Goal: Check status

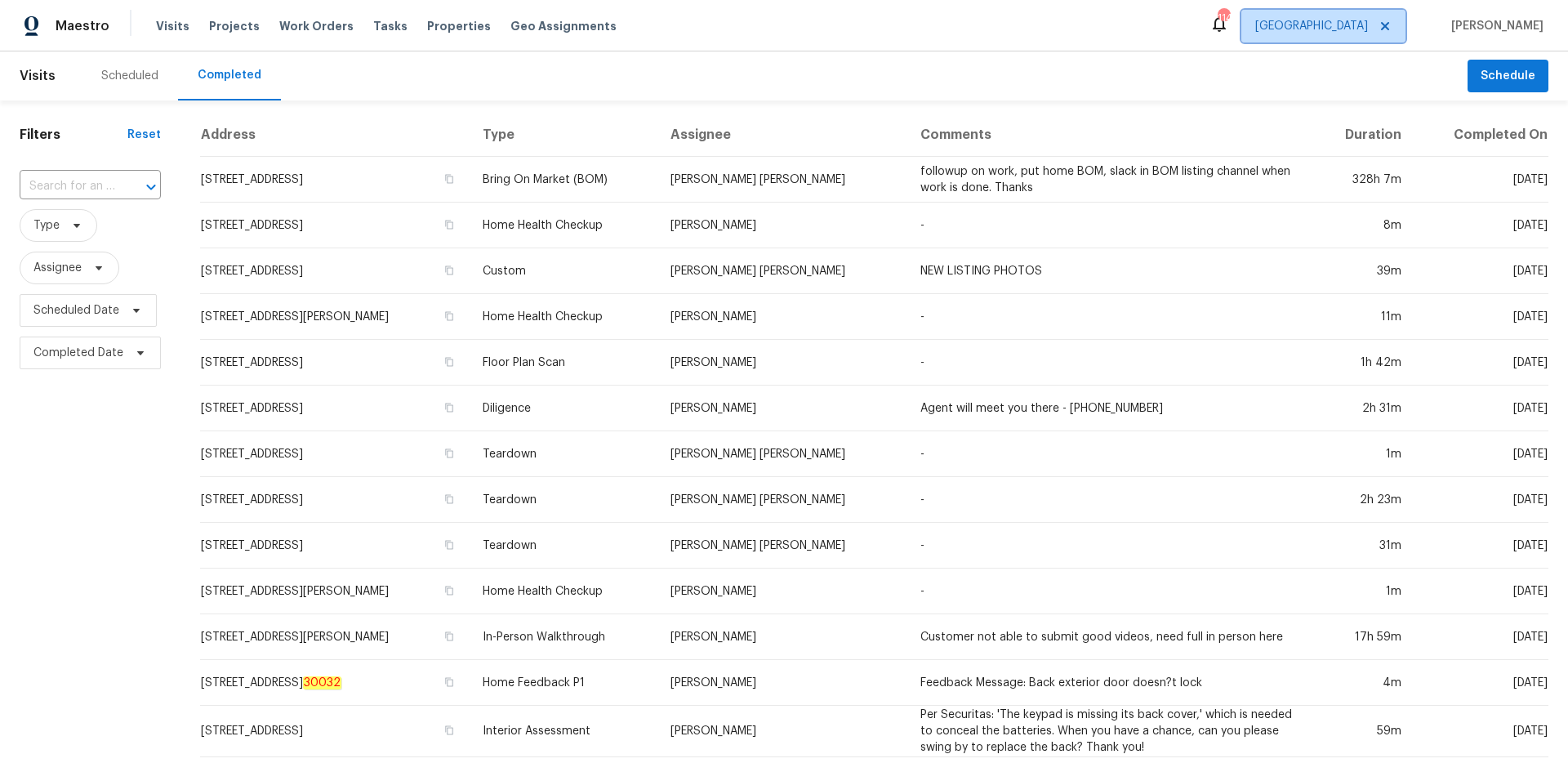
click at [1362, 37] on span "[GEOGRAPHIC_DATA]" at bounding box center [1323, 26] width 164 height 33
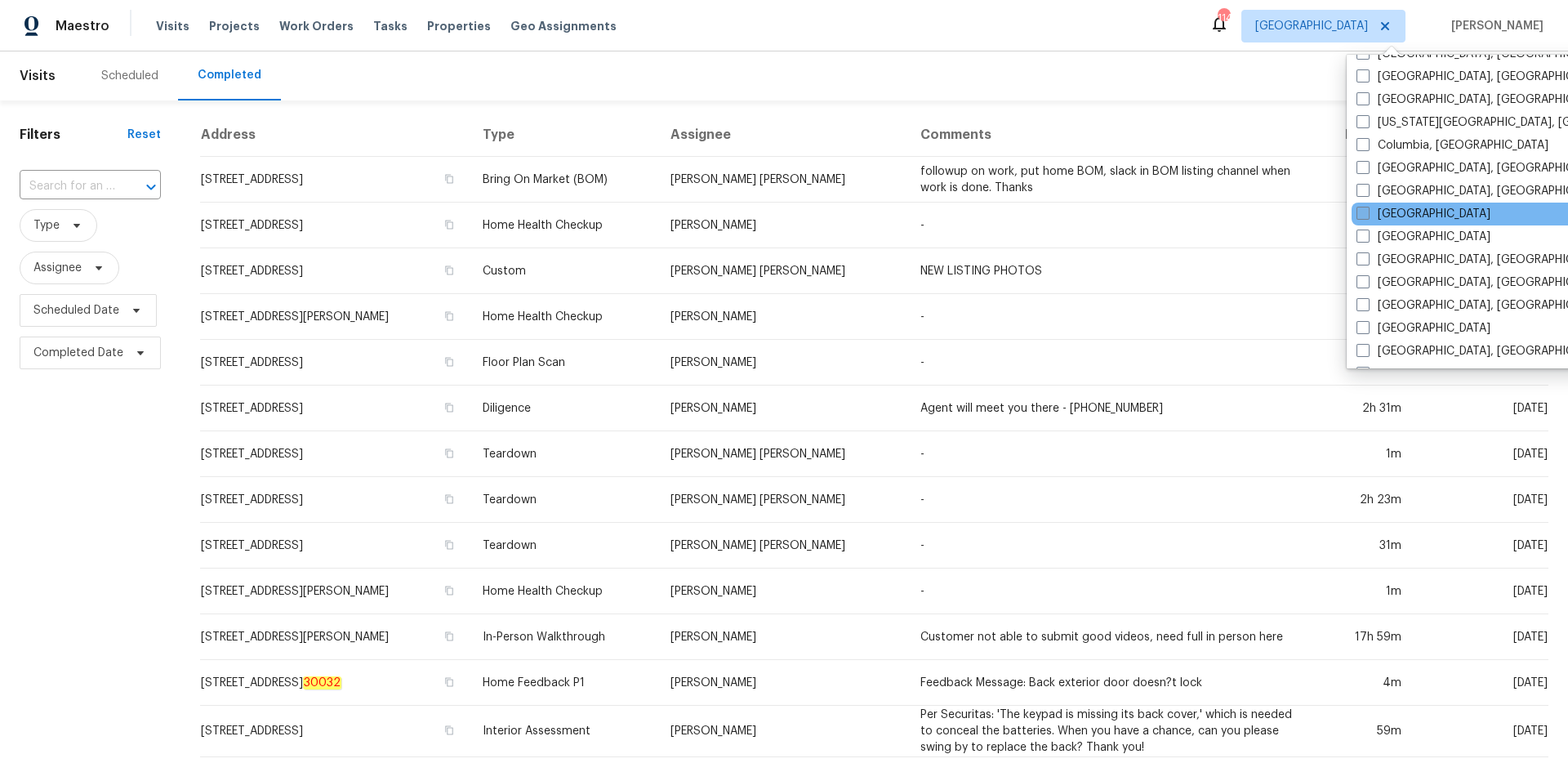
click at [1366, 212] on span at bounding box center [1364, 213] width 13 height 13
click at [1366, 212] on input "[GEOGRAPHIC_DATA]" at bounding box center [1362, 210] width 11 height 11
checkbox input "true"
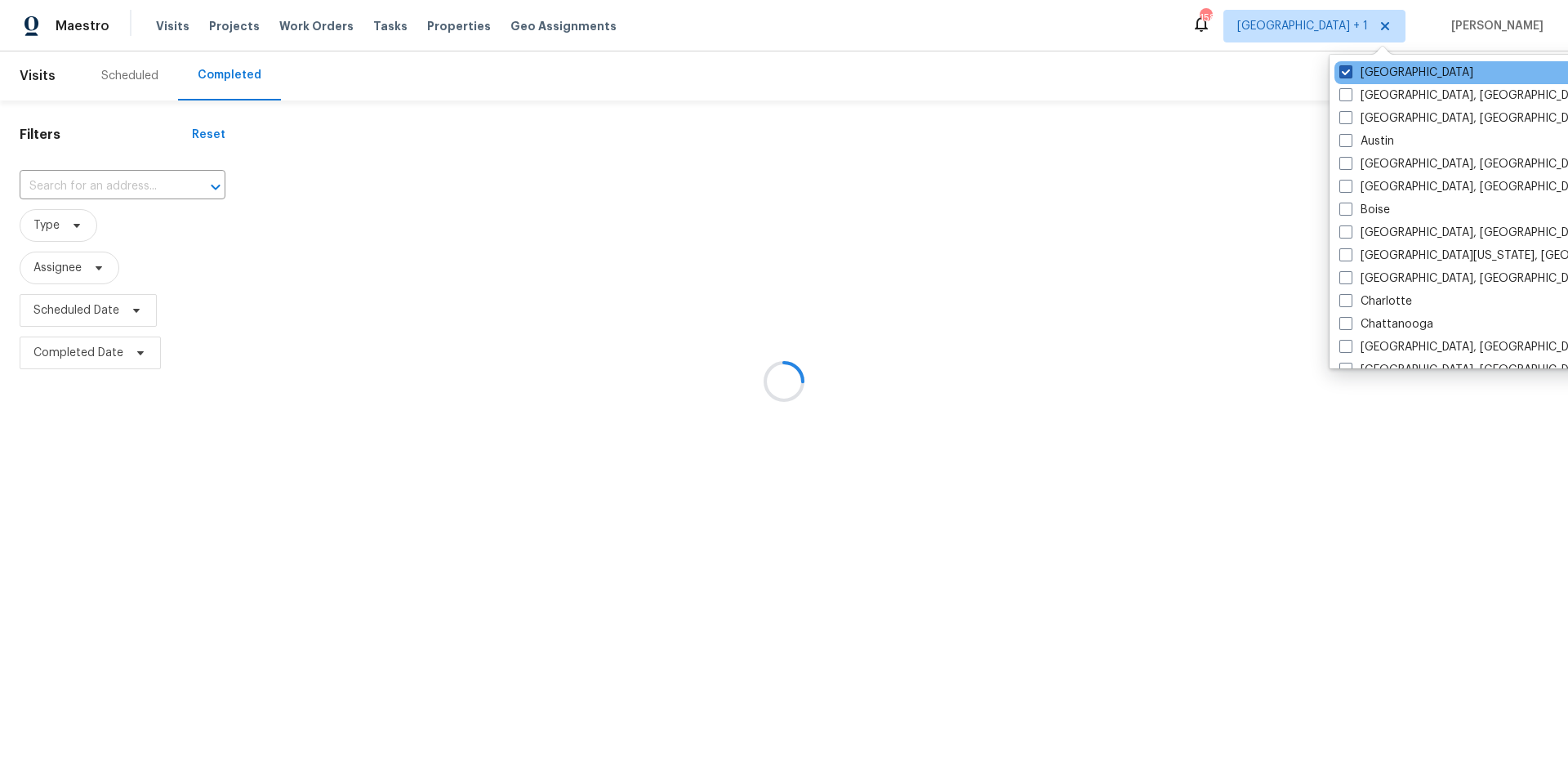
click at [1359, 70] on label "[GEOGRAPHIC_DATA]" at bounding box center [1407, 72] width 134 height 16
click at [1350, 70] on input "[GEOGRAPHIC_DATA]" at bounding box center [1344, 69] width 11 height 11
checkbox input "false"
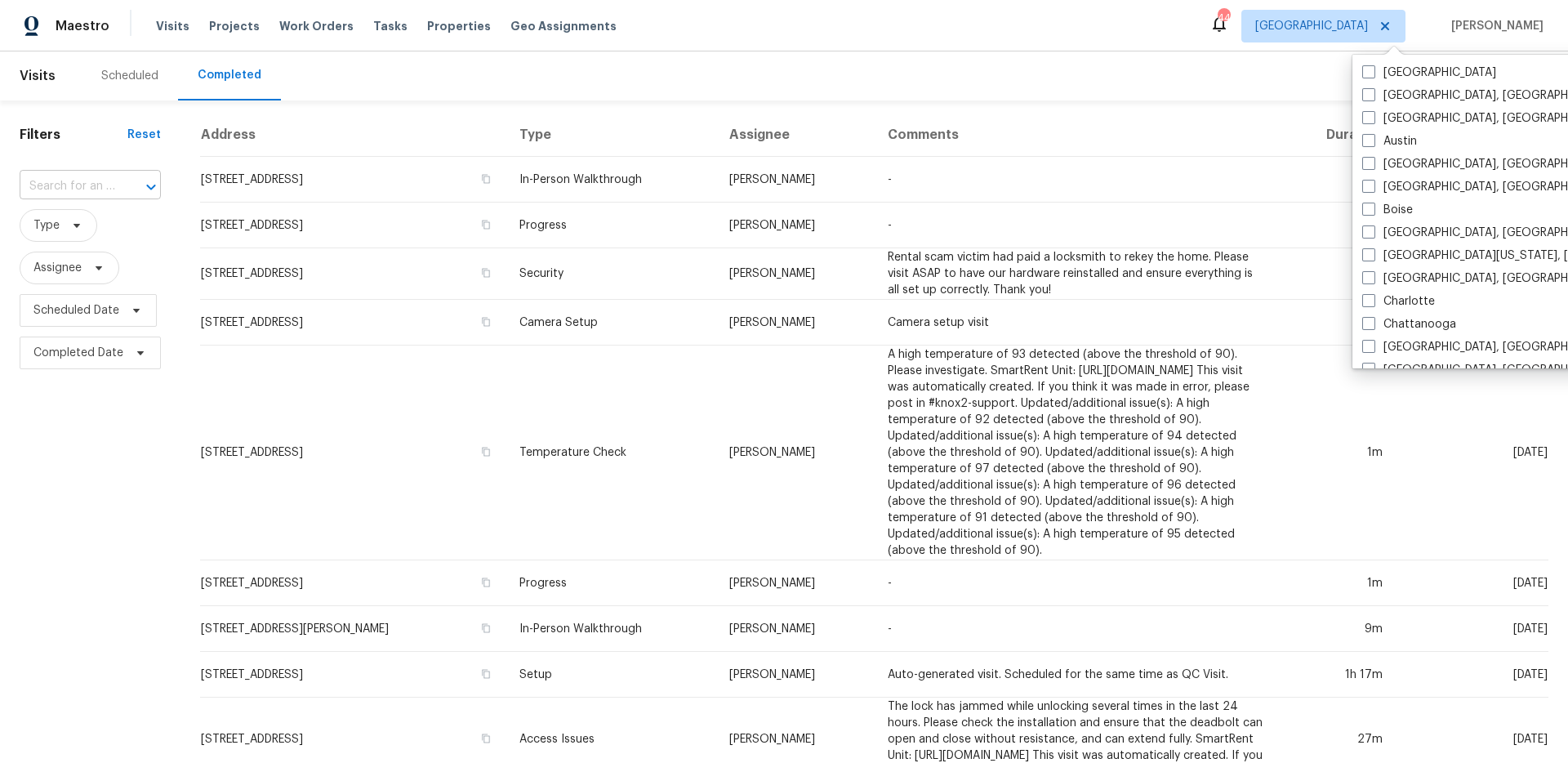
click at [77, 180] on input "text" at bounding box center [67, 186] width 96 height 25
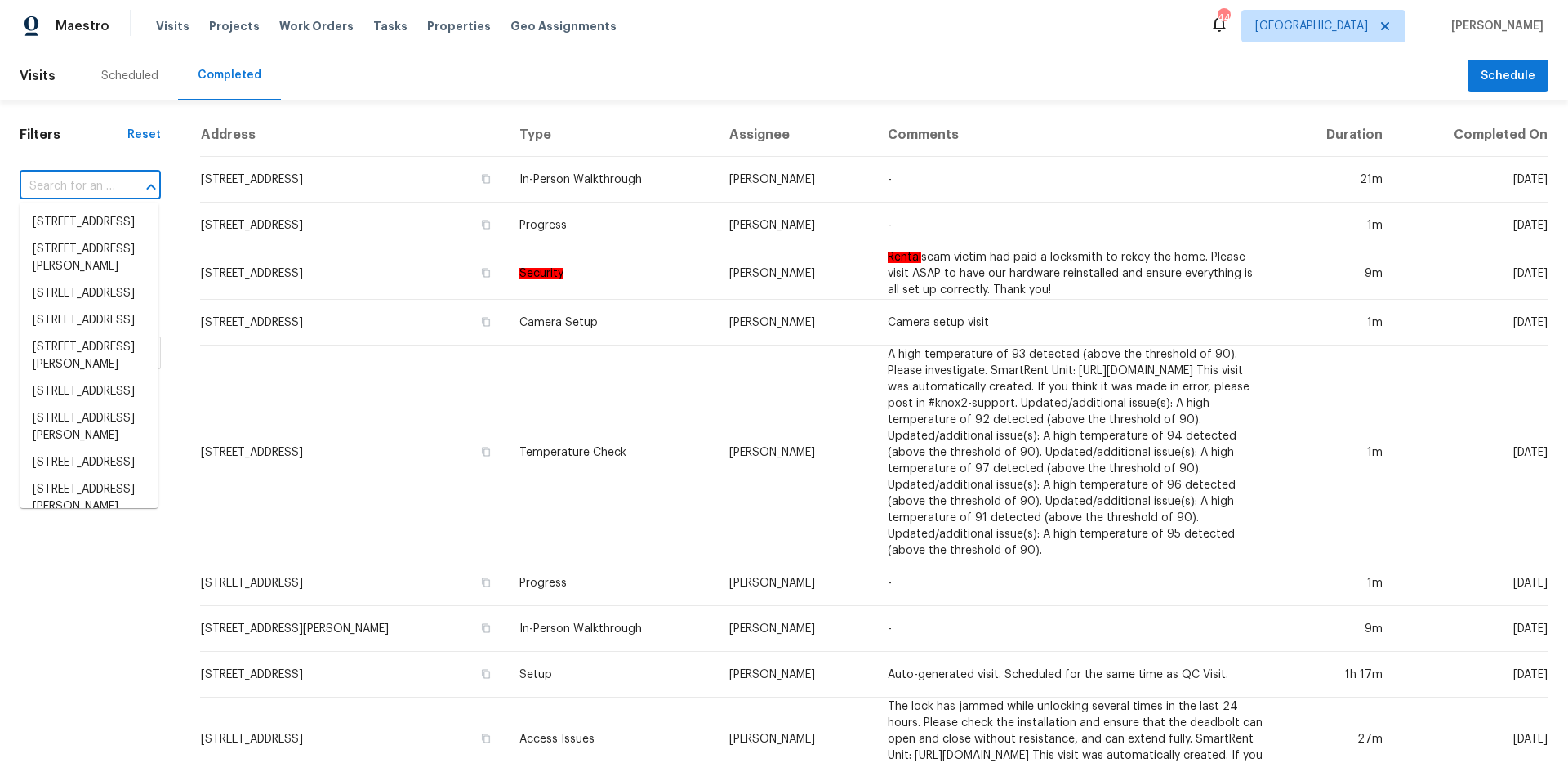
paste input "[STREET_ADDRESS]"
type input "[STREET_ADDRESS]"
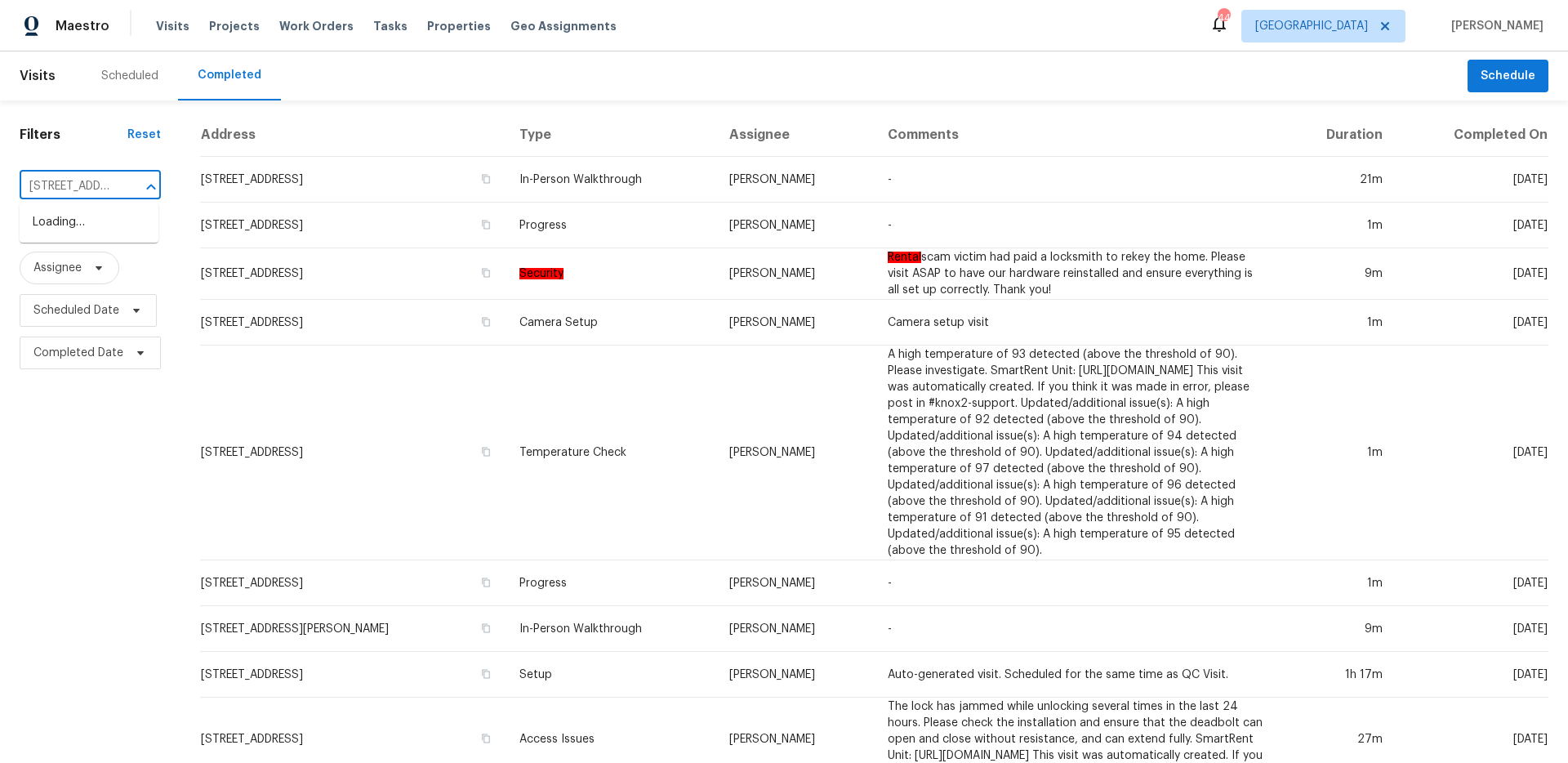
scroll to position [0, 15]
click at [85, 217] on li "[STREET_ADDRESS]" at bounding box center [88, 223] width 139 height 27
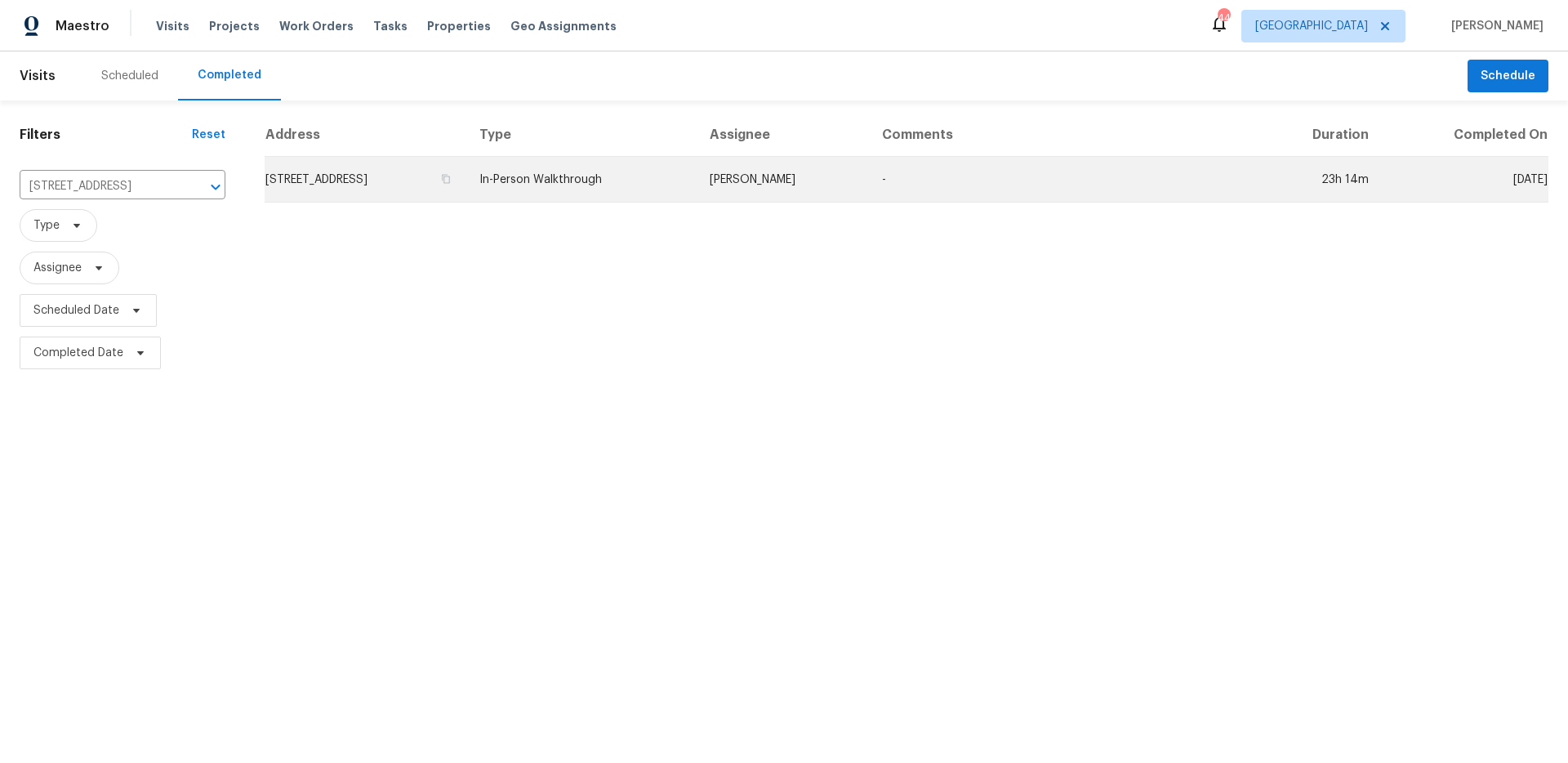
click at [625, 201] on td "In-Person Walkthrough" at bounding box center [581, 179] width 229 height 46
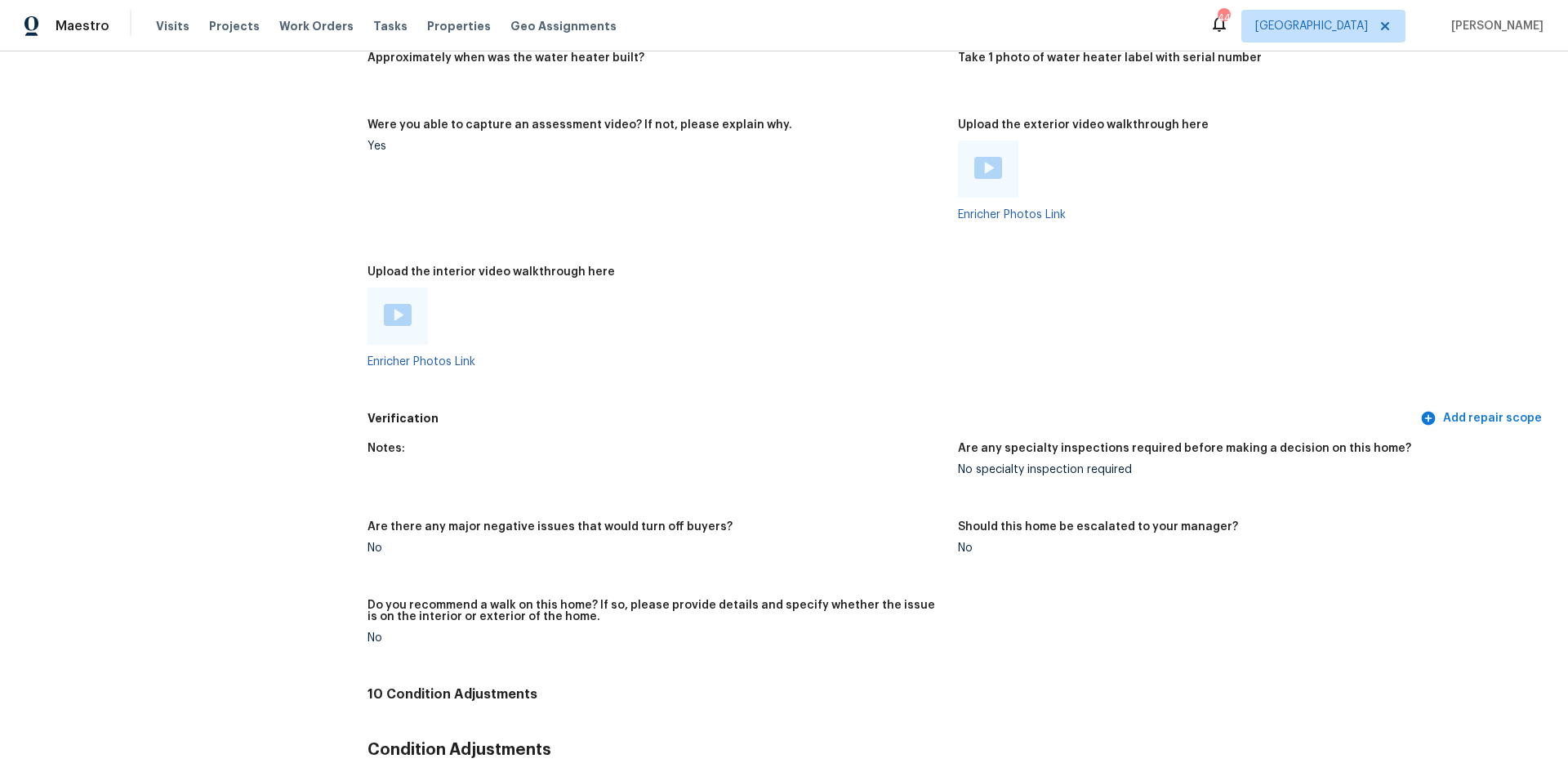
scroll to position [2500, 0]
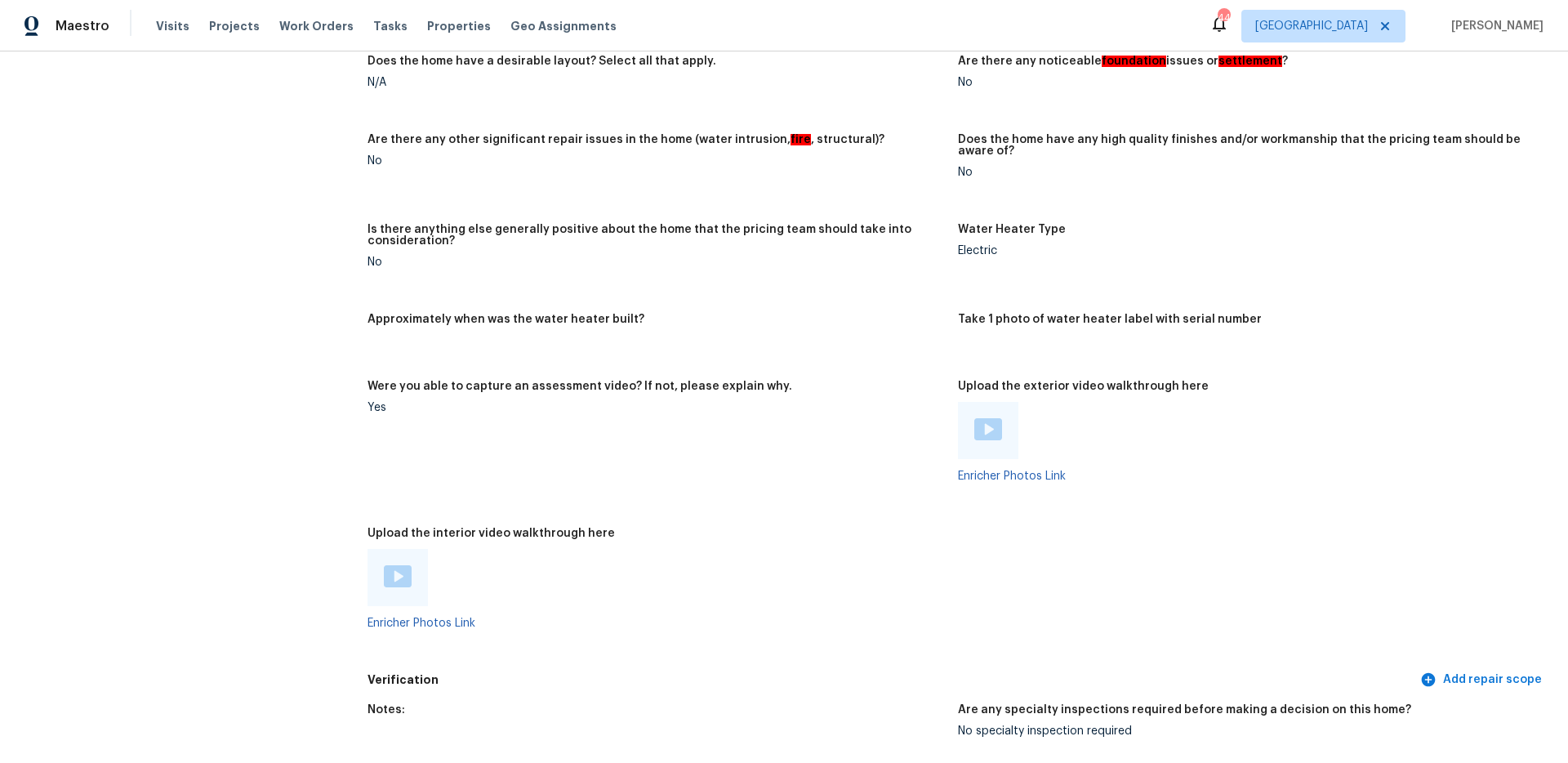
click at [384, 565] on img at bounding box center [397, 576] width 28 height 22
